Goal: Task Accomplishment & Management: Manage account settings

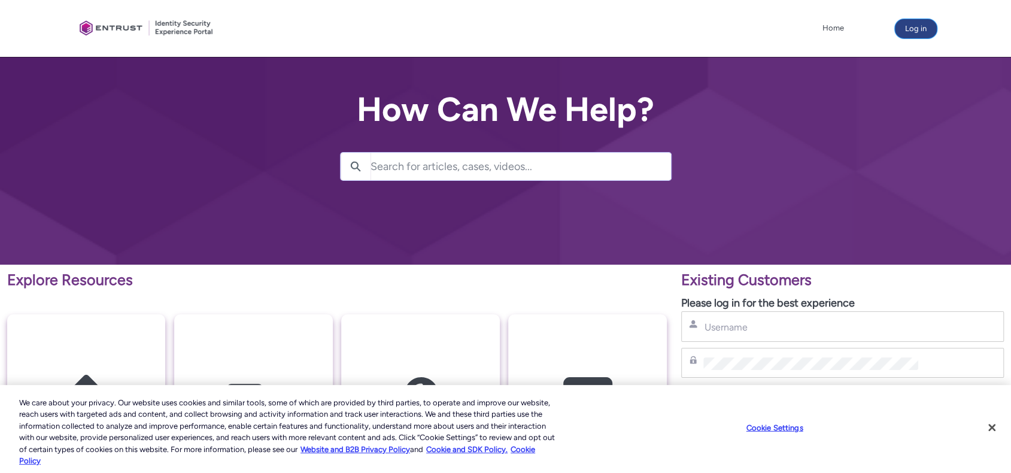
click at [912, 28] on button "Log in" at bounding box center [916, 28] width 42 height 19
click at [741, 321] on input "Username" at bounding box center [810, 327] width 215 height 13
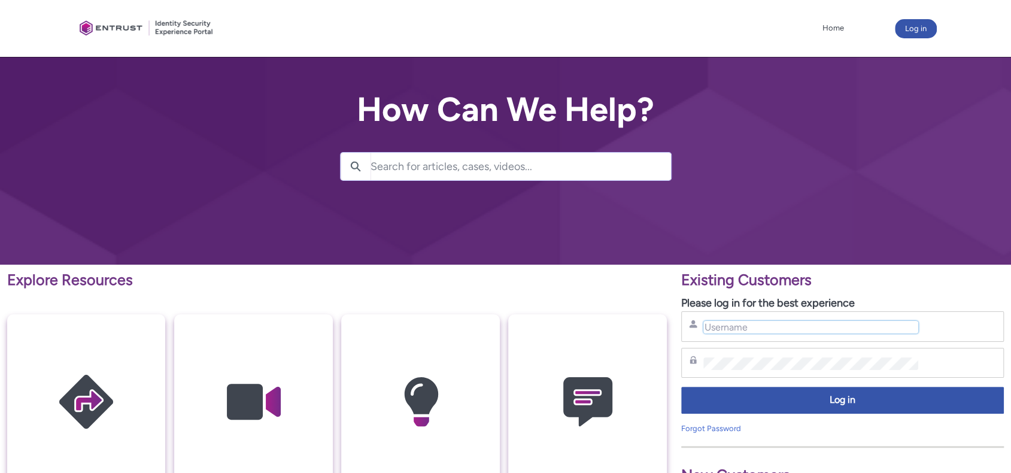
click at [721, 325] on input "Username" at bounding box center [810, 327] width 215 height 13
